Goal: Information Seeking & Learning: Learn about a topic

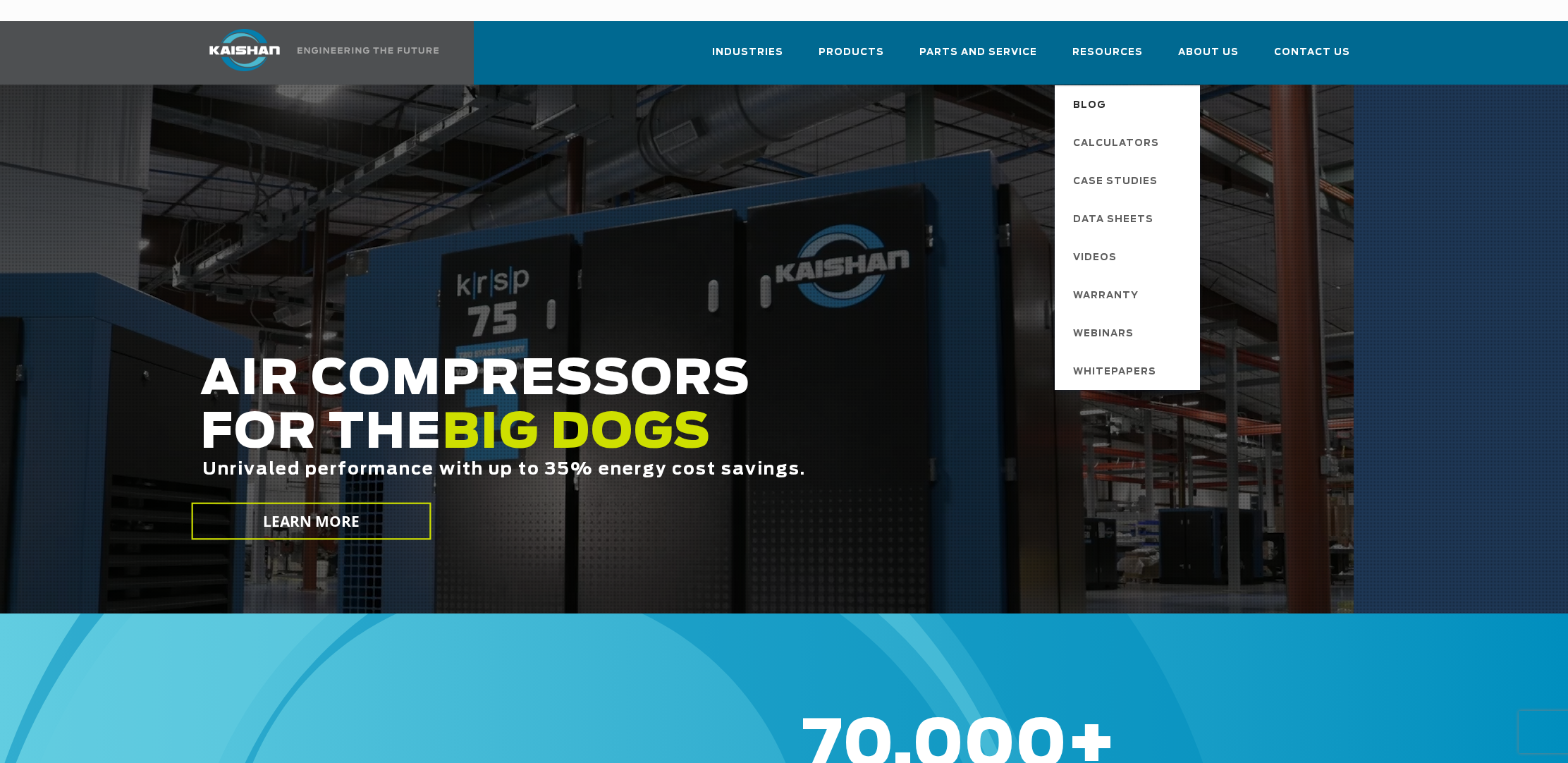
click at [1104, 94] on span "Blog" at bounding box center [1089, 105] width 33 height 24
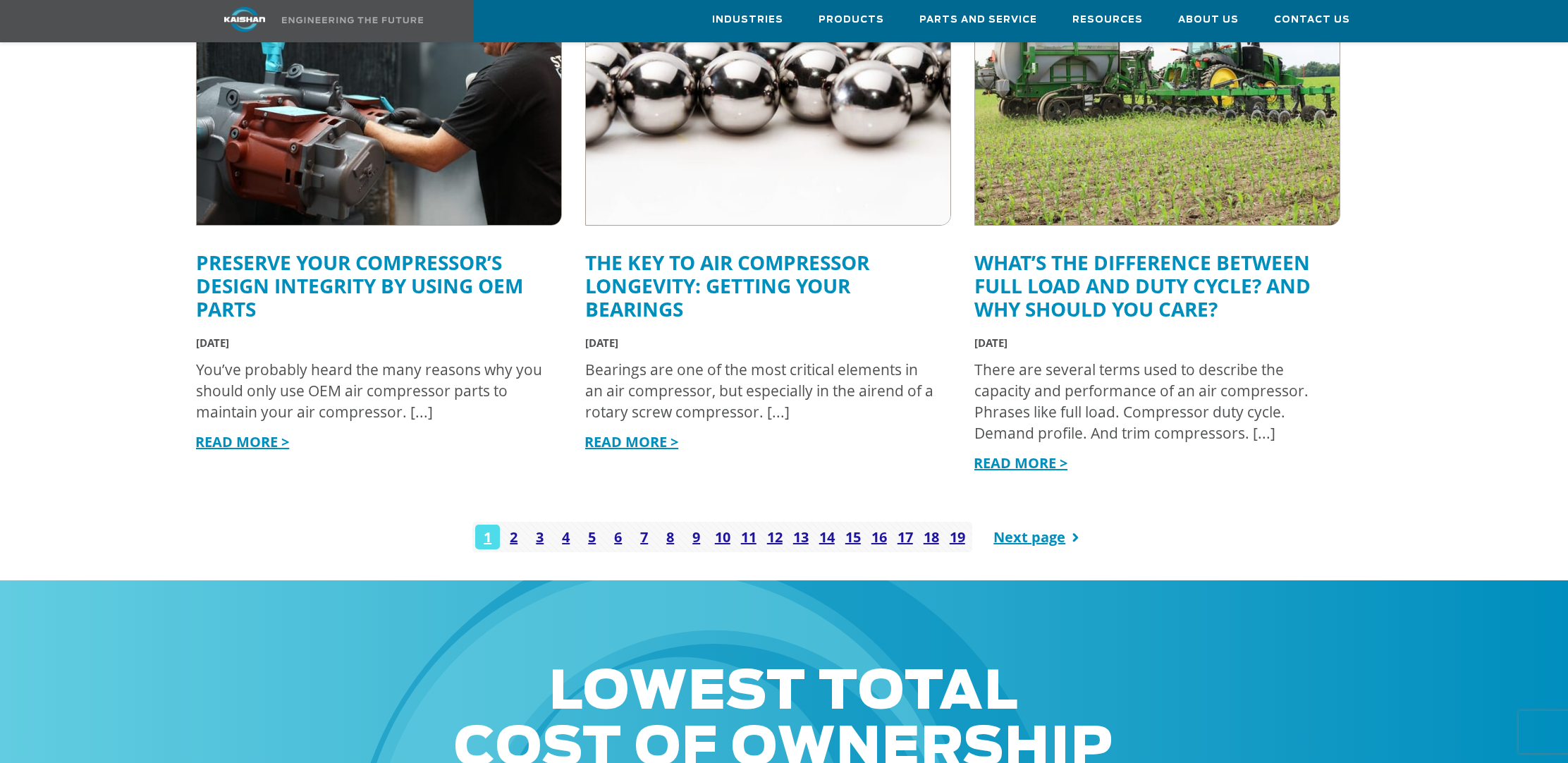
scroll to position [1919, 0]
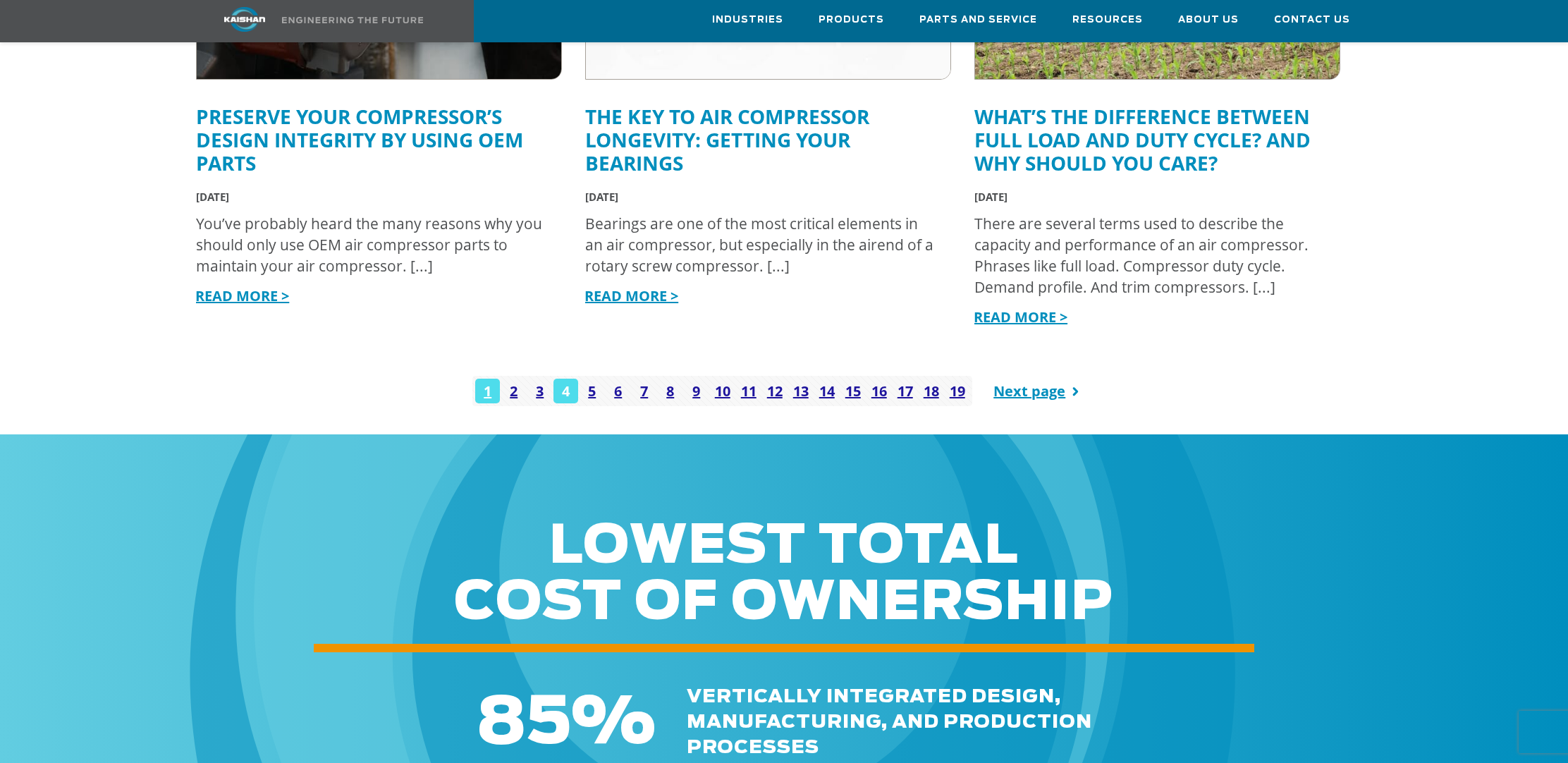
click at [563, 378] on link "4" at bounding box center [566, 391] width 25 height 25
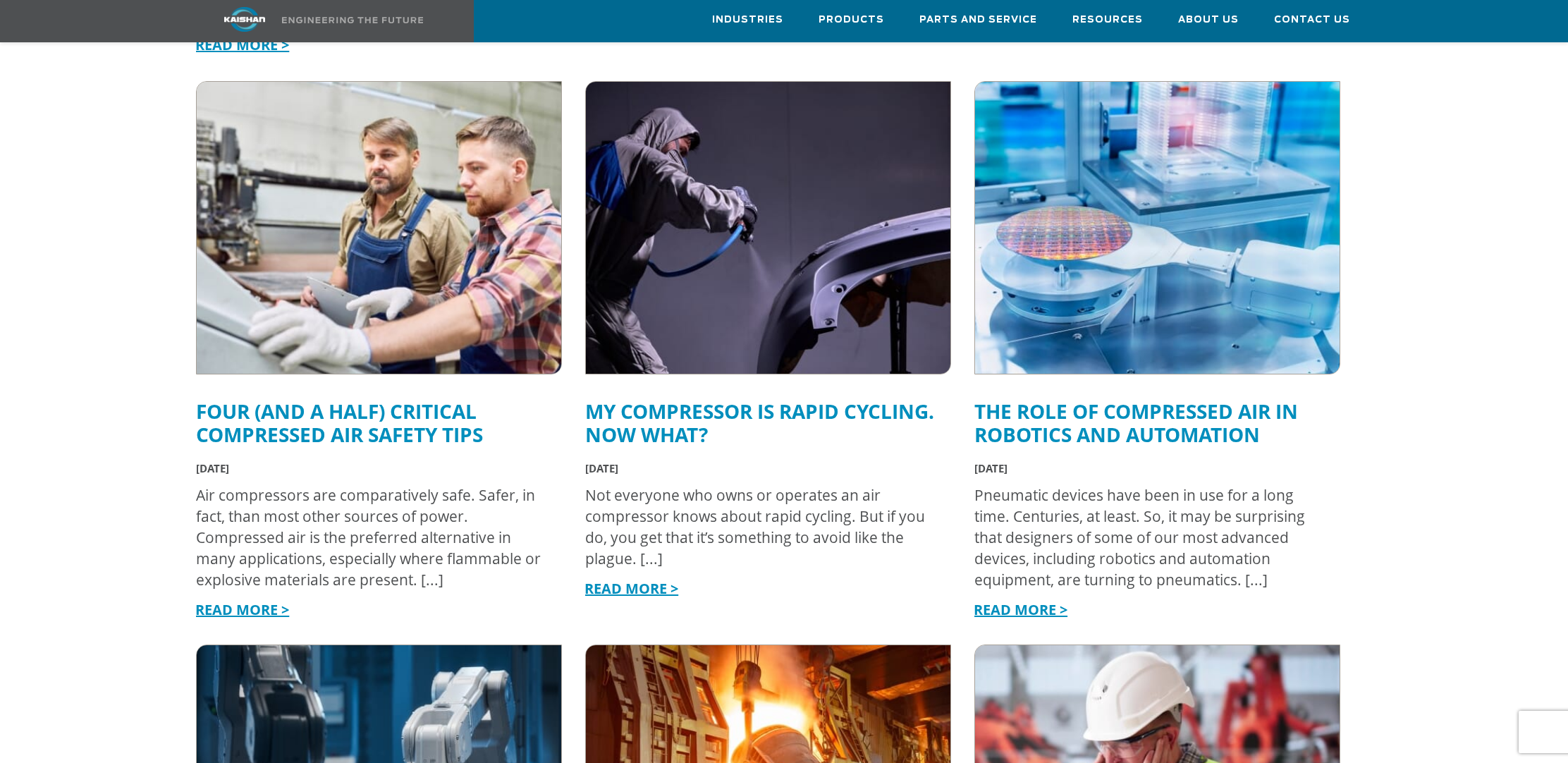
scroll to position [1078, 0]
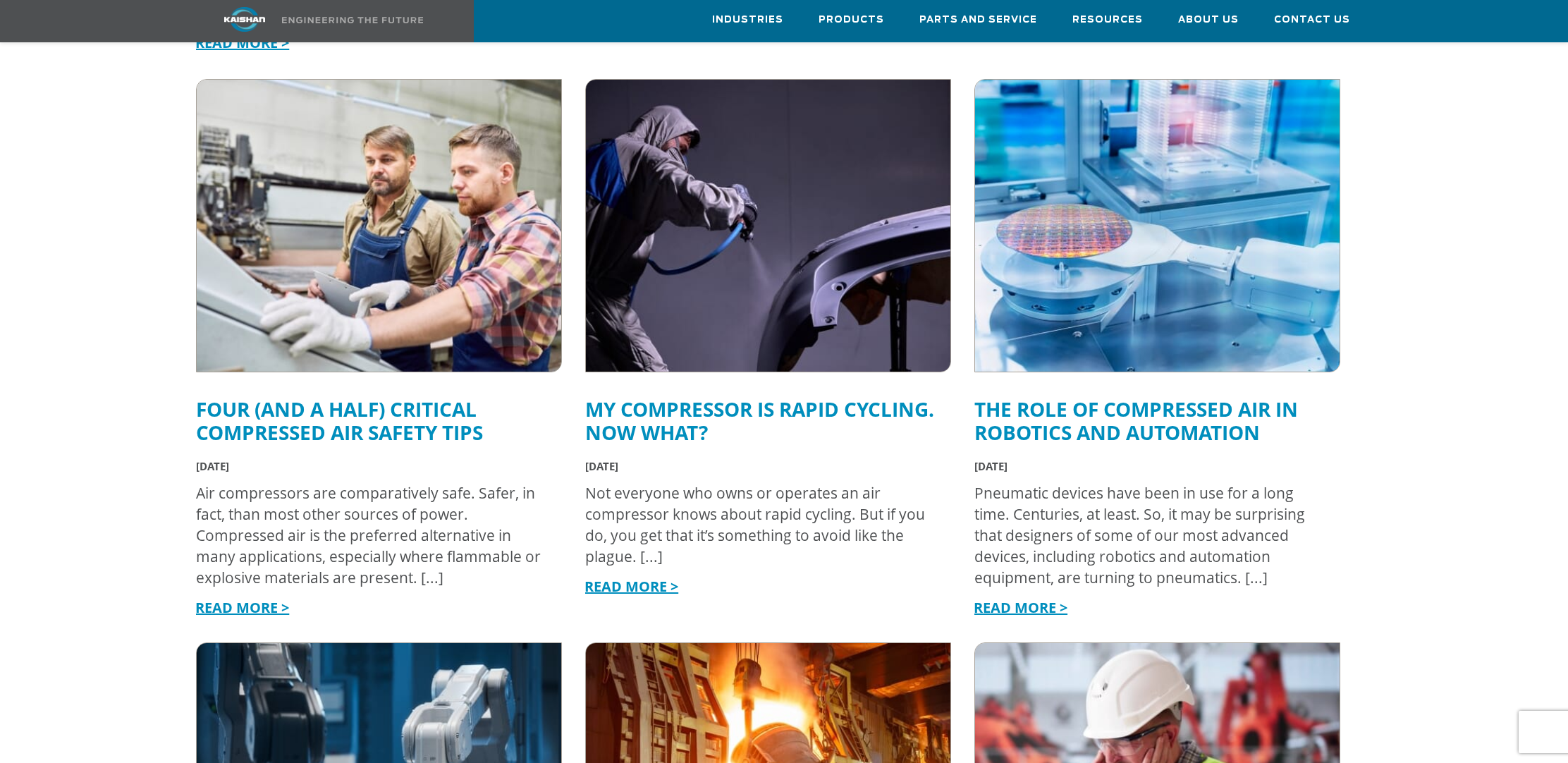
click at [1127, 403] on link "The Role of Compressed Air in Robotics and Automation" at bounding box center [1135, 420] width 324 height 50
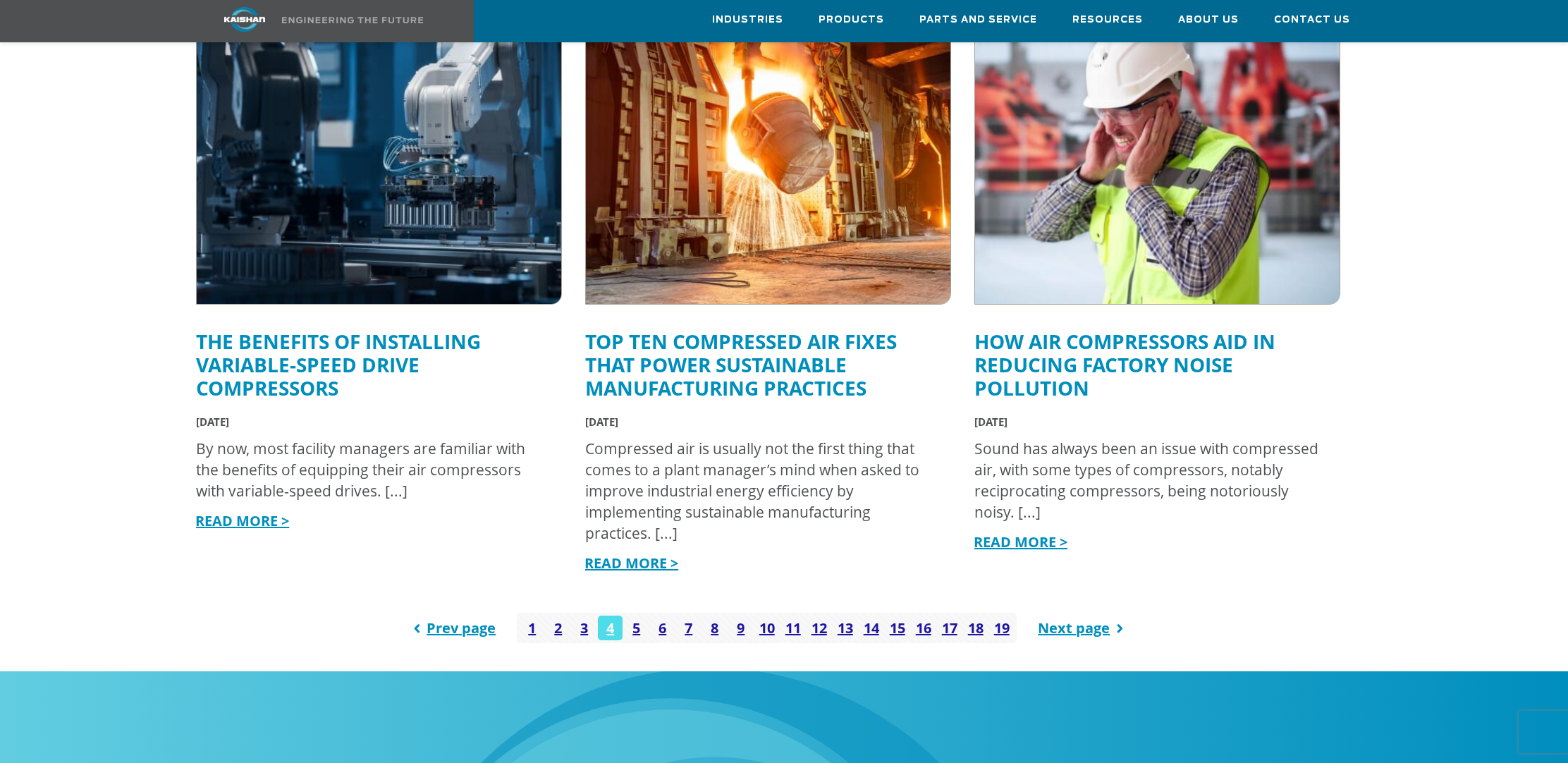
scroll to position [1697, 0]
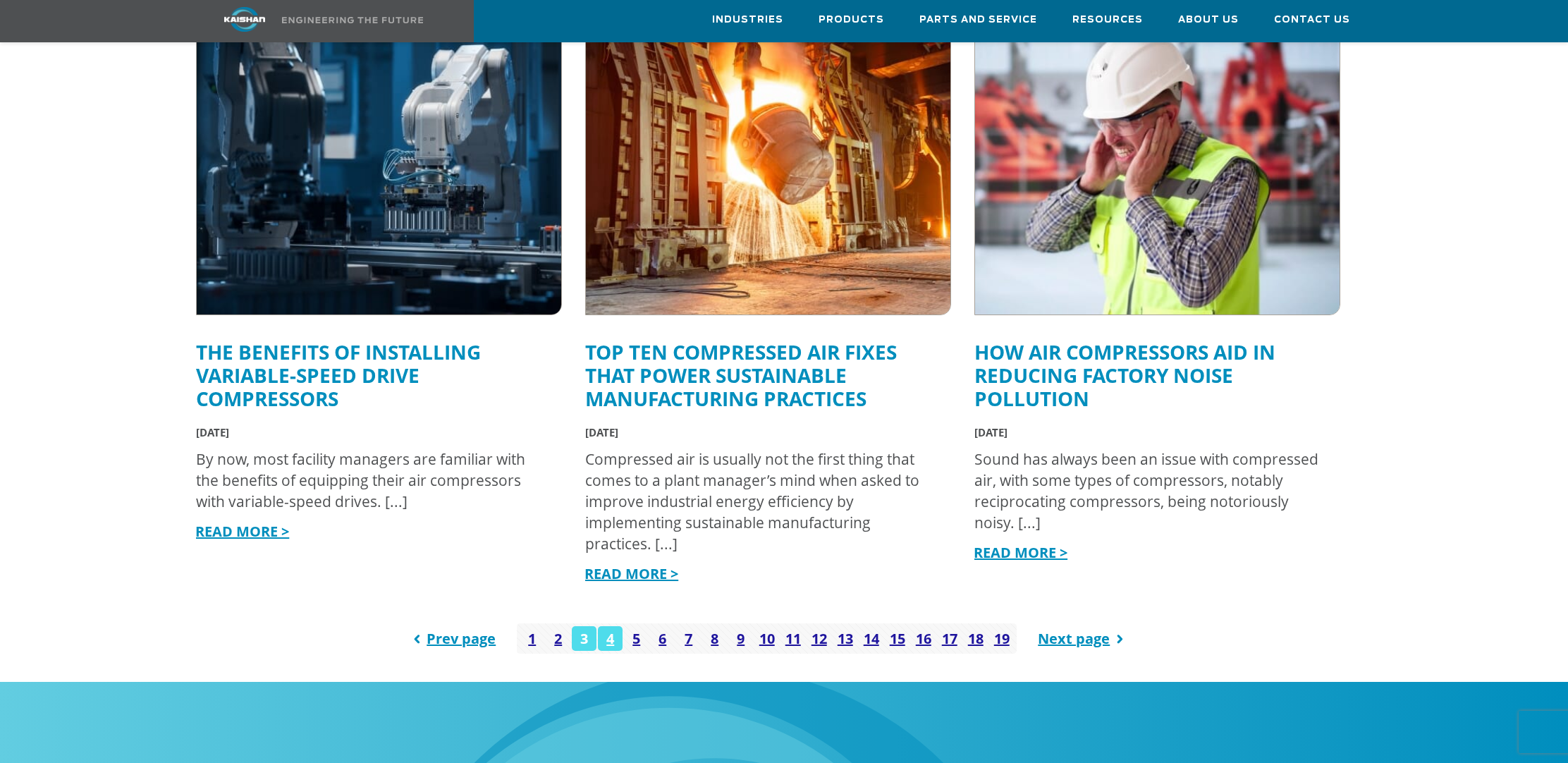
click at [581, 626] on link "3" at bounding box center [584, 638] width 25 height 25
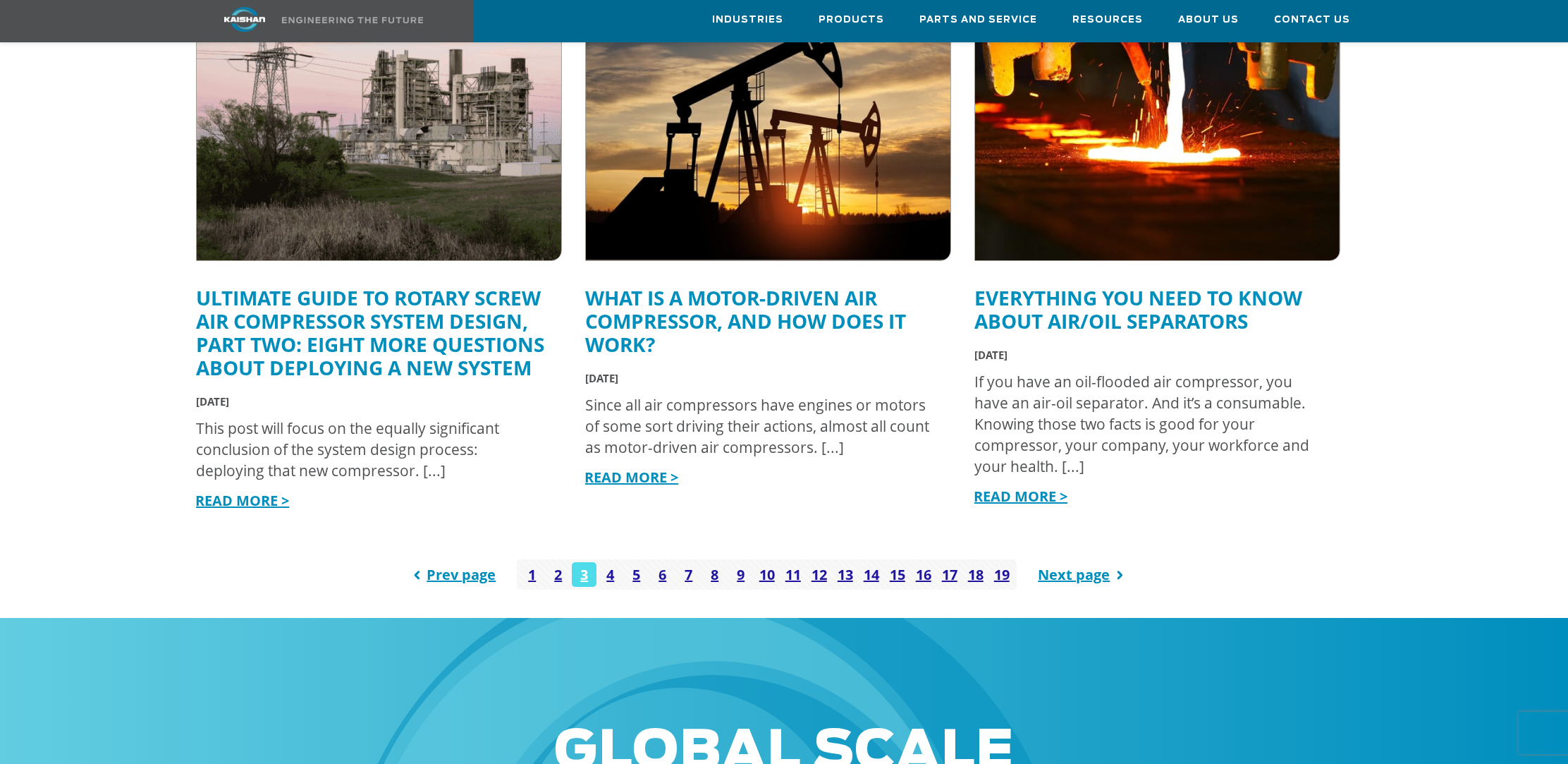
scroll to position [1808, 0]
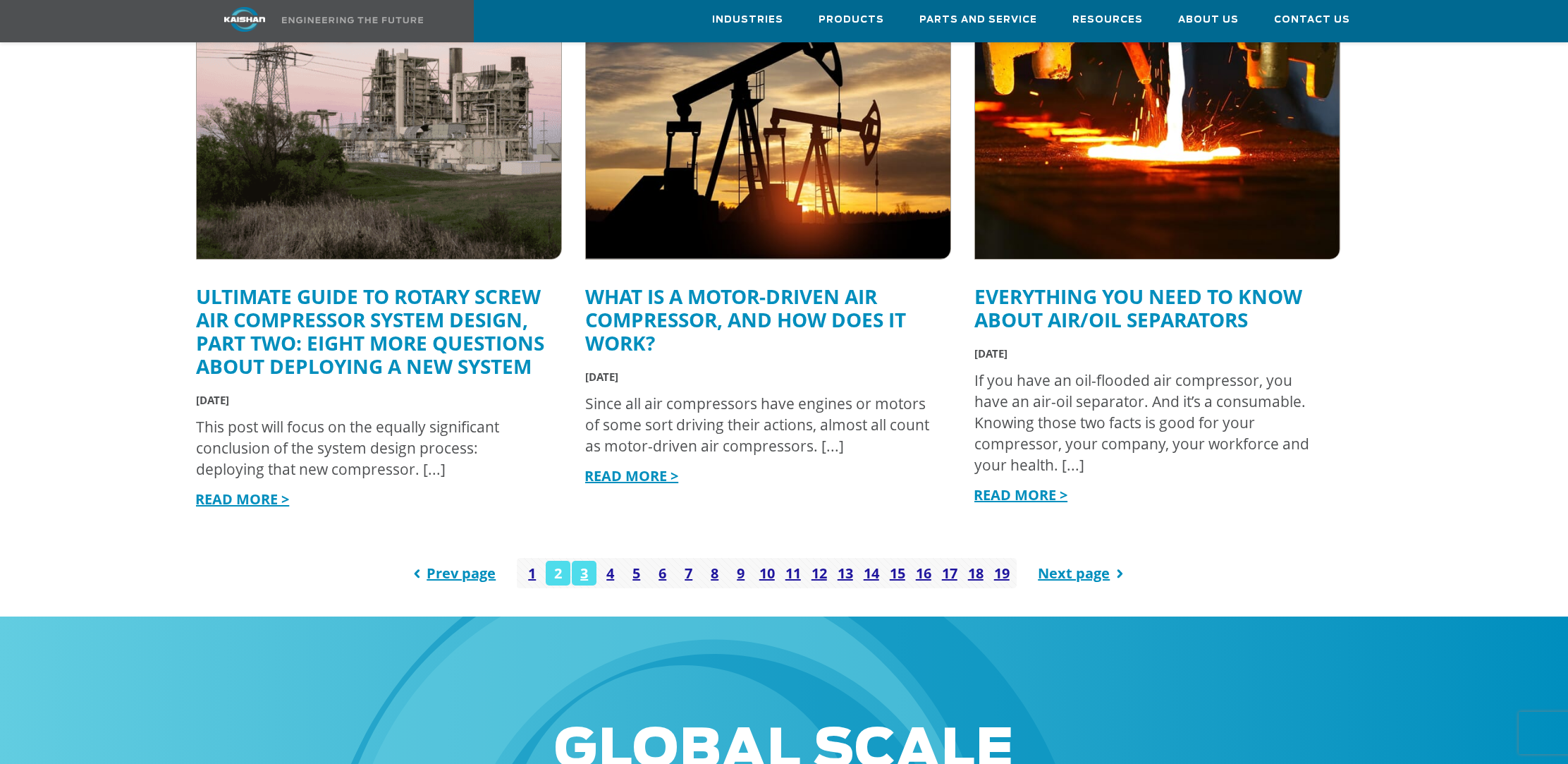
click at [557, 560] on link "2" at bounding box center [558, 573] width 25 height 25
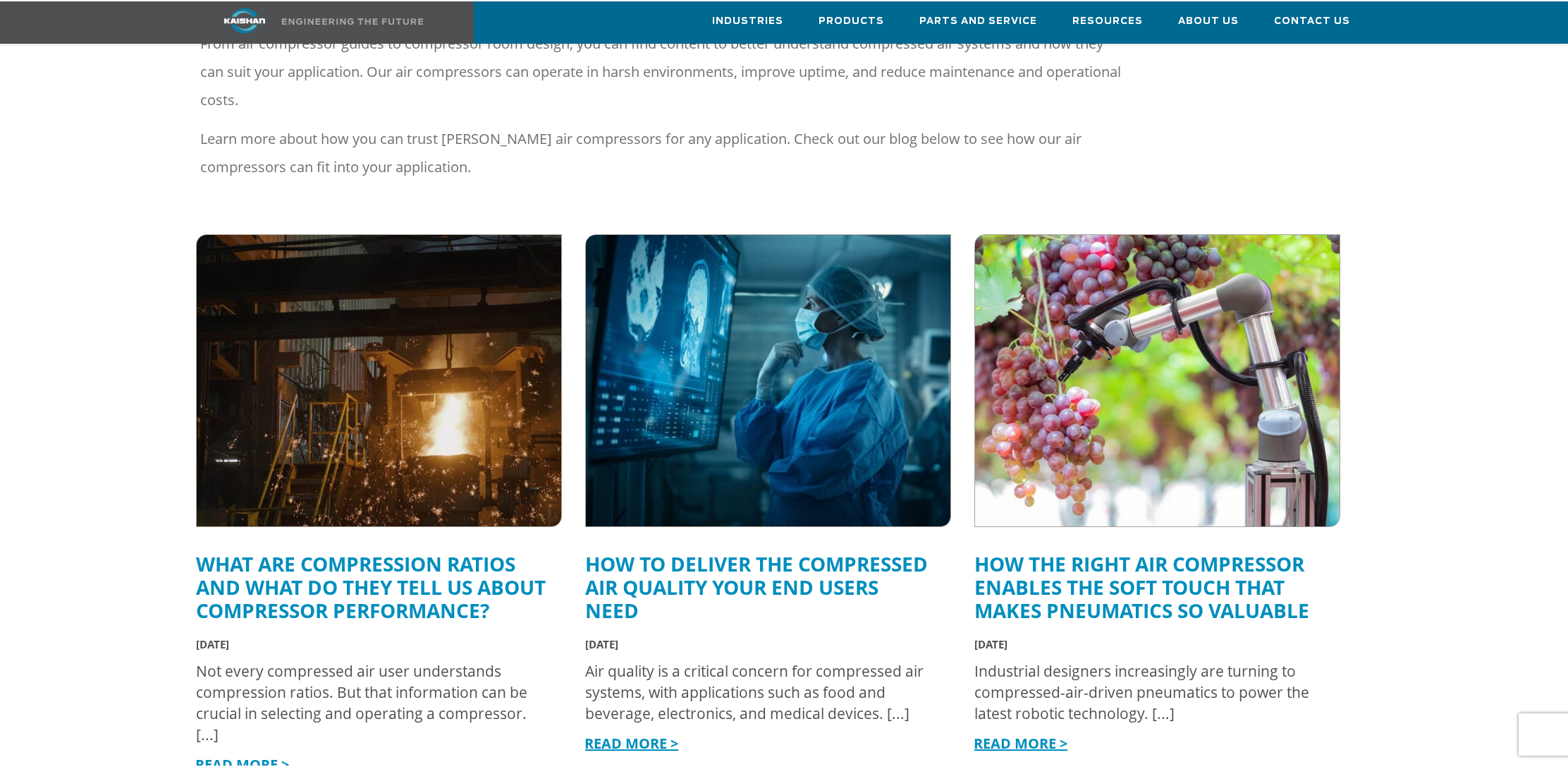
scroll to position [335, 0]
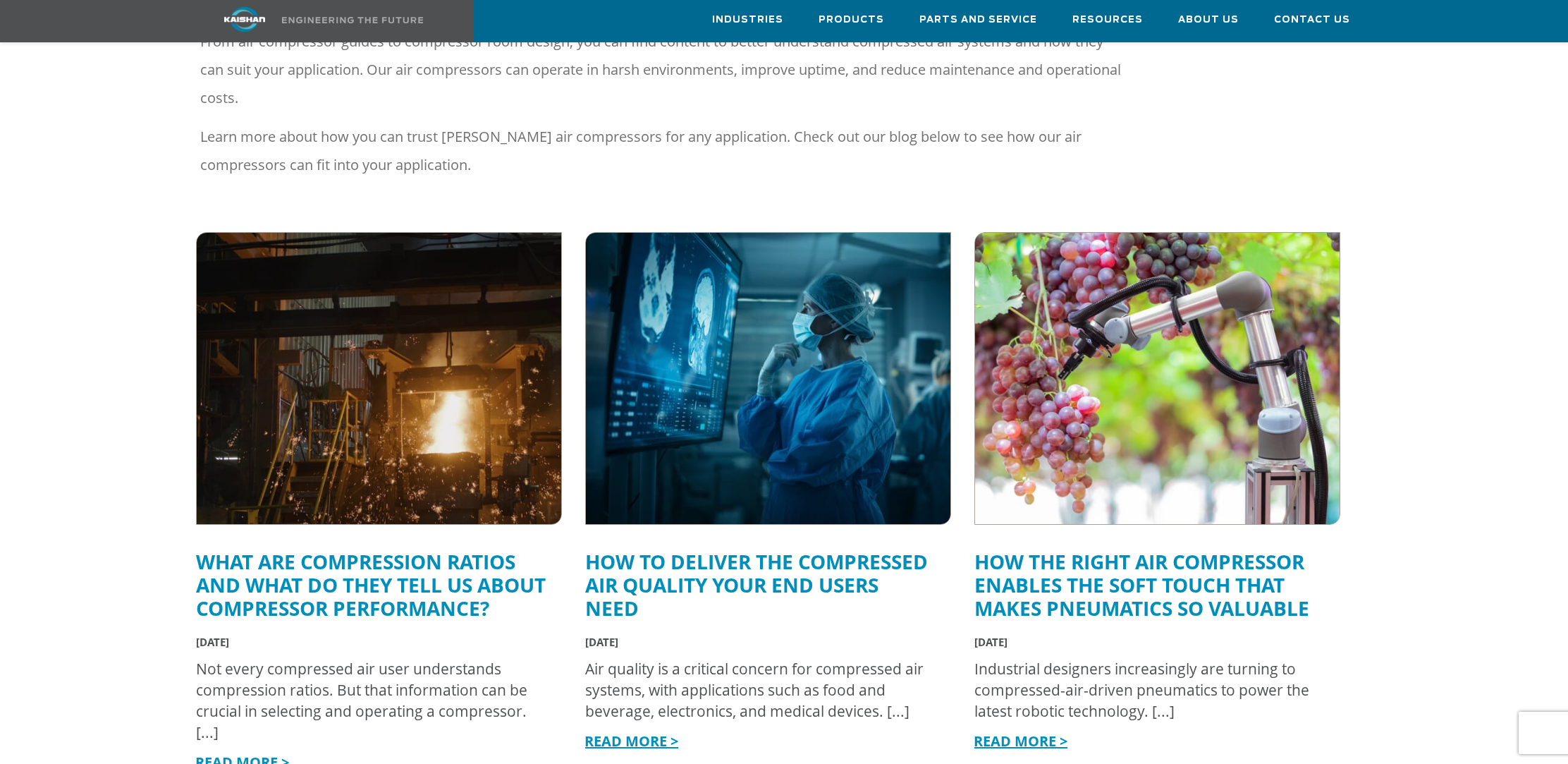
click at [1026, 551] on link "How the Right Air Compressor Enables the Soft Touch that Makes Pneumatics So Va…" at bounding box center [1142, 584] width 335 height 74
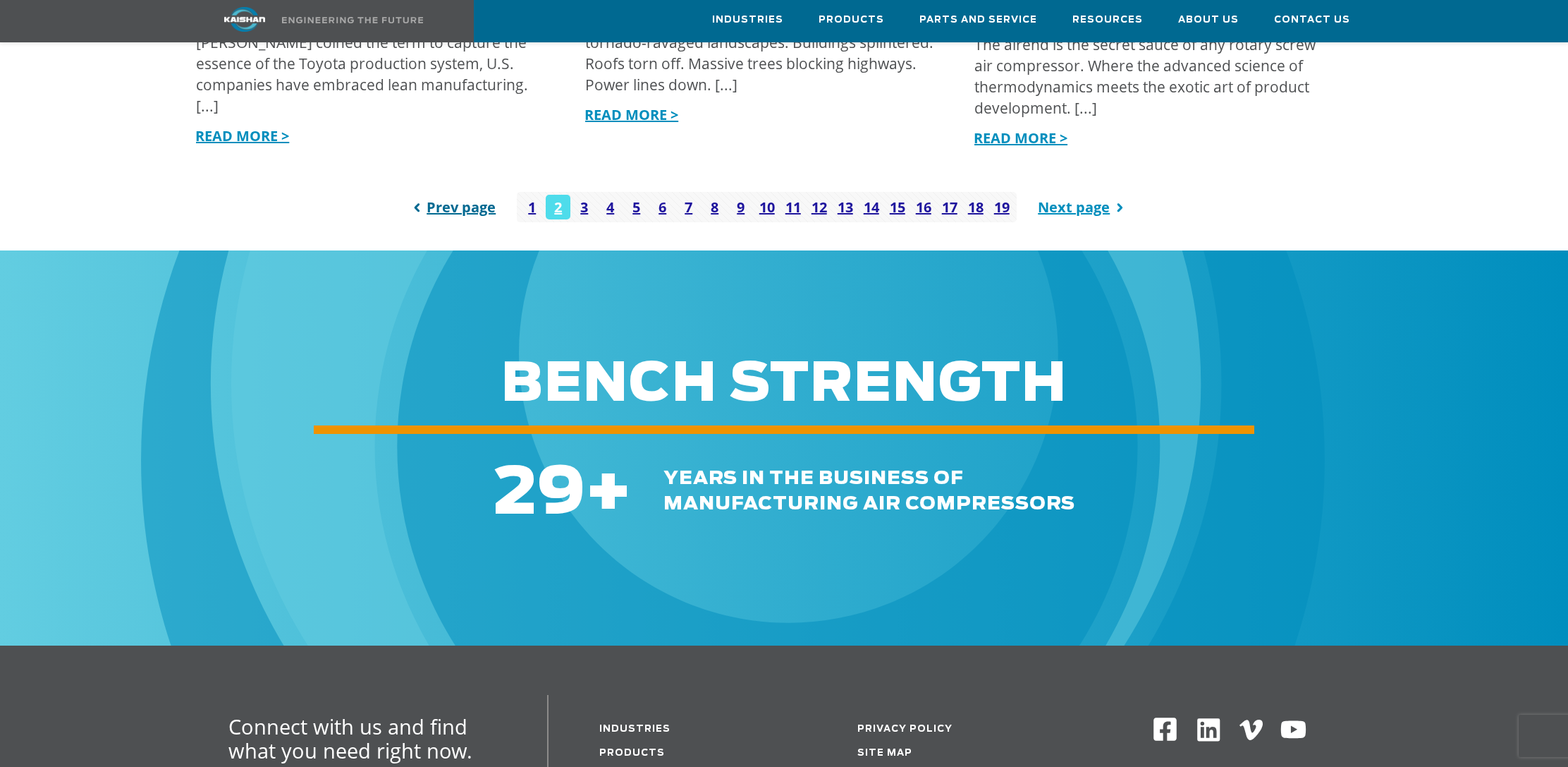
scroll to position [2129, 0]
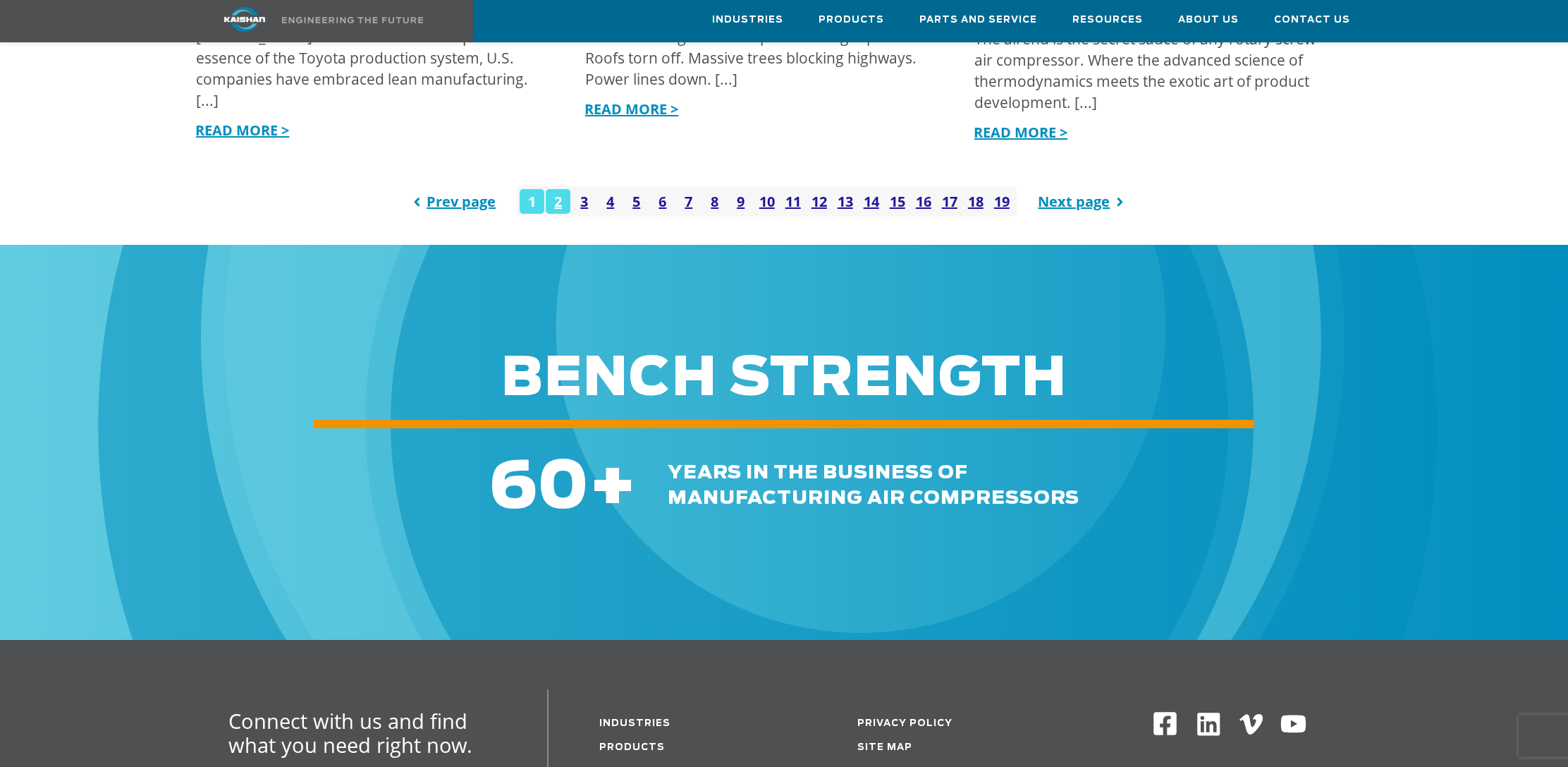
click at [533, 189] on link "1" at bounding box center [532, 201] width 25 height 25
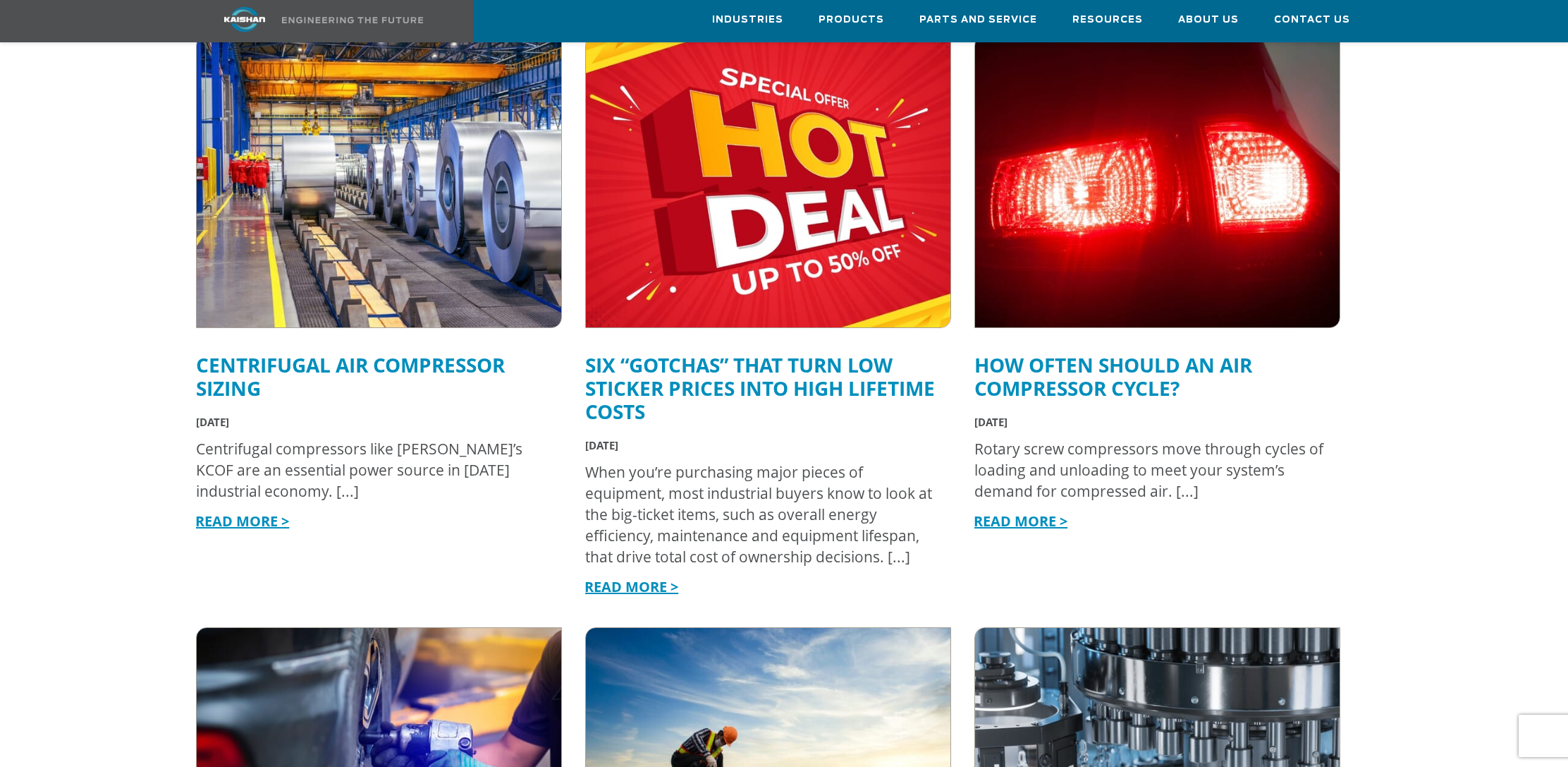
scroll to position [533, 0]
click at [1127, 357] on link "How Often Should an Air Compressor Cycle?" at bounding box center [1112, 375] width 277 height 50
